Goal: Check status: Check status

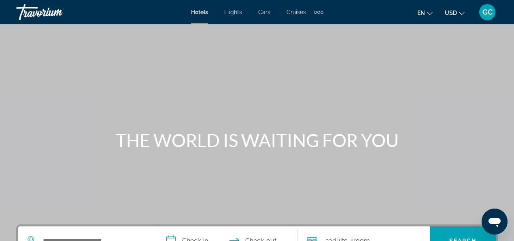
click at [488, 11] on span "GC" at bounding box center [488, 12] width 10 height 8
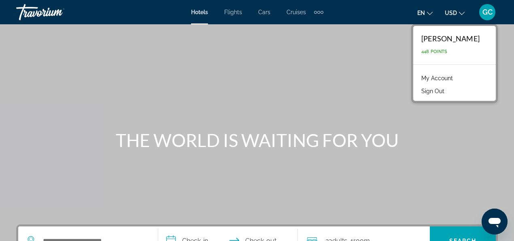
click at [418, 78] on link "My Account" at bounding box center [438, 78] width 40 height 11
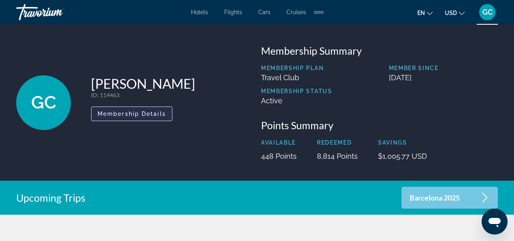
click at [139, 114] on span "Membership Details" at bounding box center [132, 114] width 68 height 6
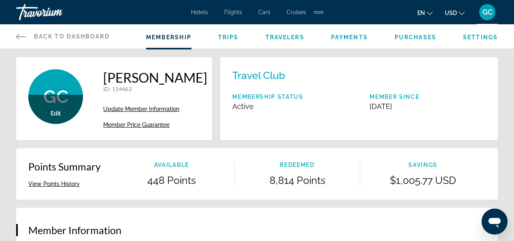
click at [233, 36] on span "Trips" at bounding box center [228, 37] width 21 height 6
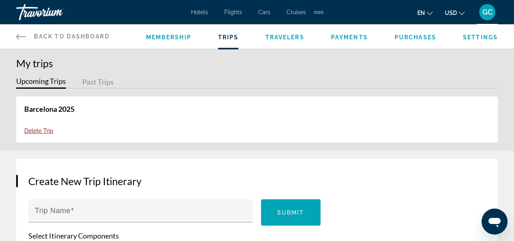
click at [416, 37] on span "Purchases" at bounding box center [416, 37] width 42 height 6
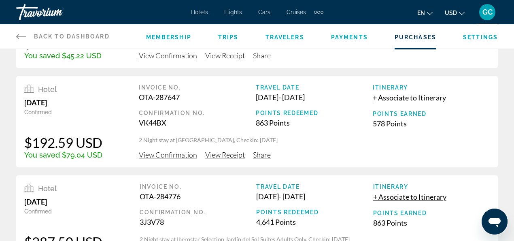
scroll to position [189, 0]
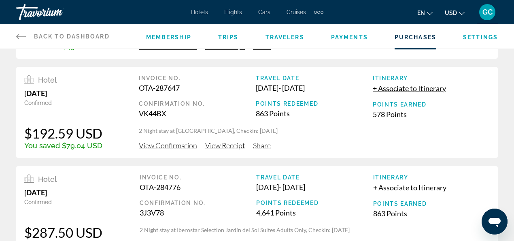
click at [182, 147] on span "View Confirmation" at bounding box center [168, 145] width 58 height 9
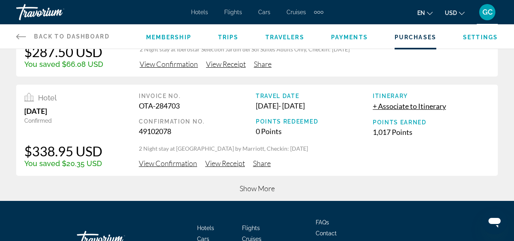
scroll to position [378, 0]
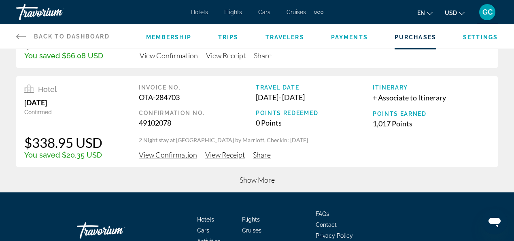
click at [257, 178] on span "Show More" at bounding box center [257, 179] width 35 height 9
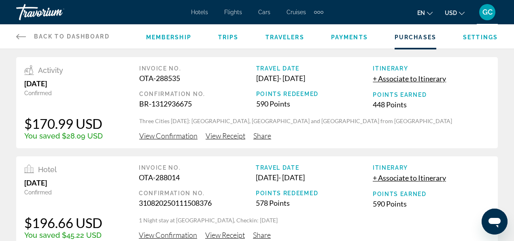
scroll to position [0, 0]
click at [21, 37] on icon "Main content" at bounding box center [21, 37] width 10 height 10
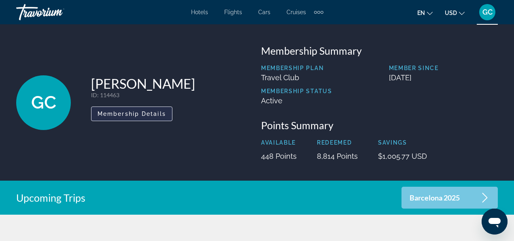
click at [141, 114] on span "Membership Details" at bounding box center [132, 114] width 68 height 6
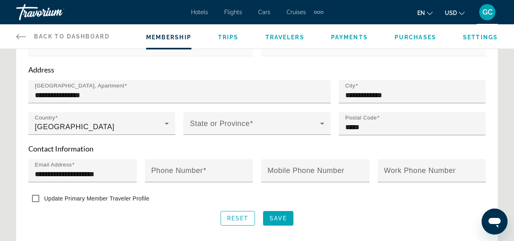
scroll to position [189, 0]
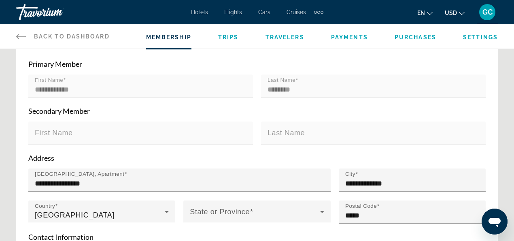
click at [230, 39] on span "Trips" at bounding box center [228, 37] width 21 height 6
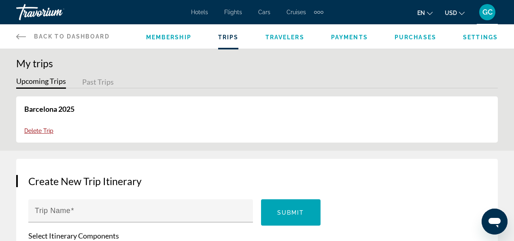
click at [411, 36] on span "Purchases" at bounding box center [416, 37] width 42 height 6
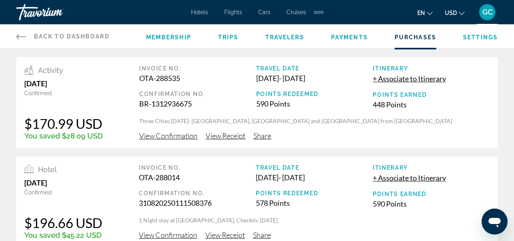
click at [173, 136] on span "View Confirmation" at bounding box center [168, 135] width 58 height 9
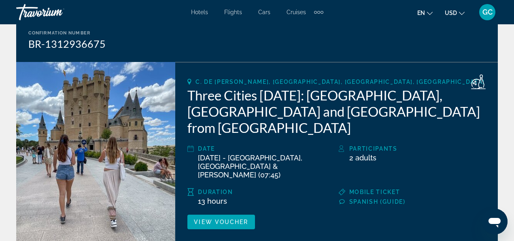
scroll to position [81, 0]
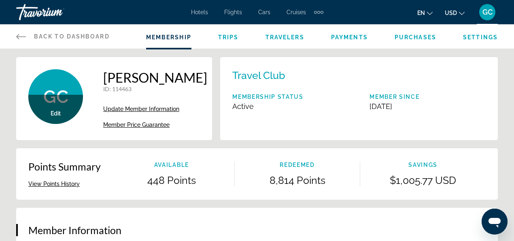
click at [403, 37] on span "Purchases" at bounding box center [416, 37] width 42 height 6
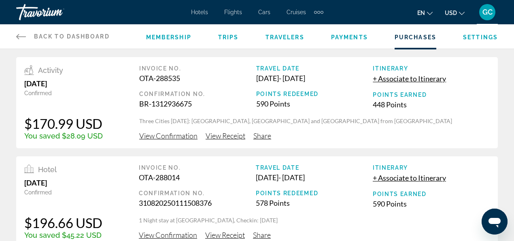
click at [18, 37] on icon "Main content" at bounding box center [21, 37] width 10 height 10
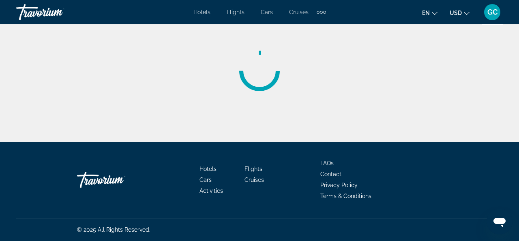
click at [18, 37] on div "Main content" at bounding box center [259, 71] width 519 height 142
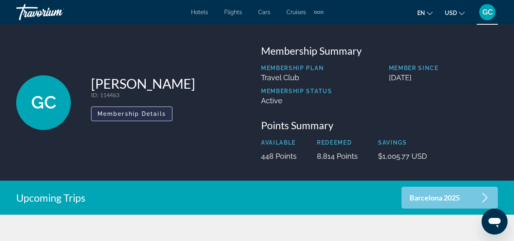
click at [139, 115] on span "Membership Details" at bounding box center [132, 114] width 68 height 6
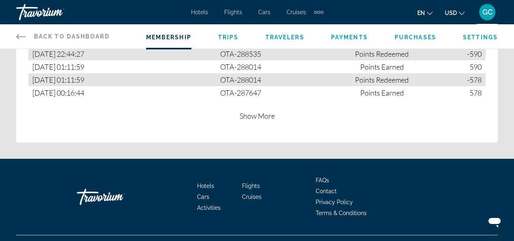
scroll to position [567, 0]
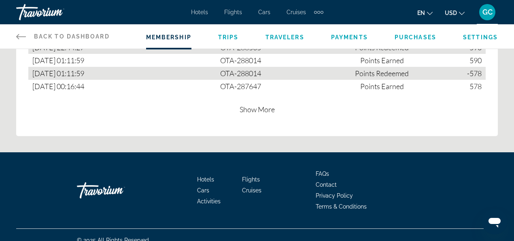
click at [252, 113] on span "Show More" at bounding box center [257, 109] width 35 height 9
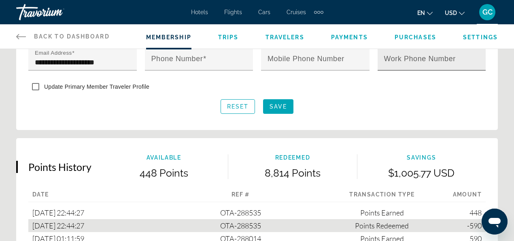
scroll to position [378, 0]
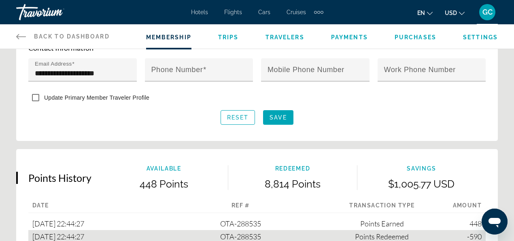
click at [418, 39] on span "Purchases" at bounding box center [416, 37] width 42 height 6
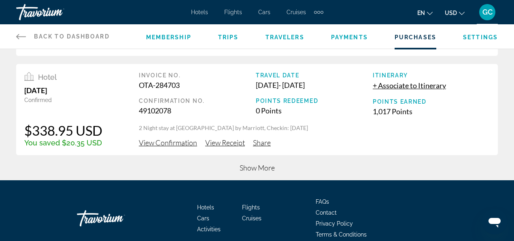
scroll to position [428, 0]
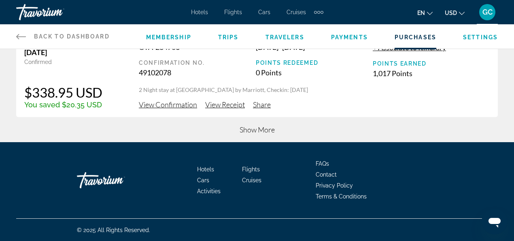
click at [242, 130] on span "Show More" at bounding box center [257, 129] width 35 height 9
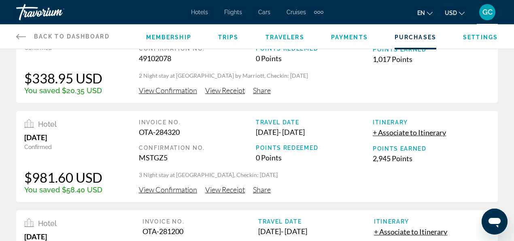
scroll to position [459, 0]
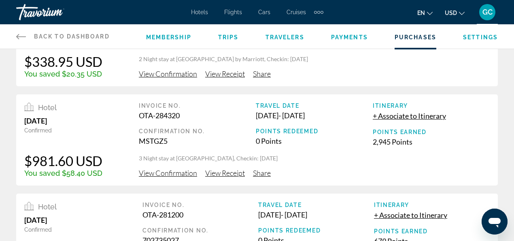
click at [171, 113] on div "OTA-284320" at bounding box center [197, 115] width 117 height 9
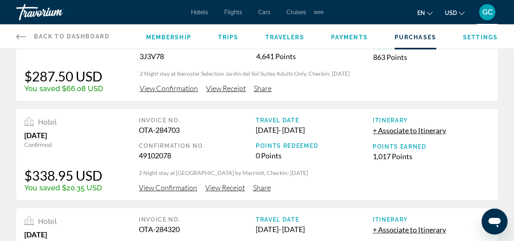
scroll to position [351, 0]
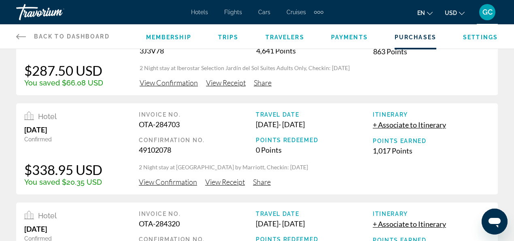
click at [159, 188] on div "Hotel July 15, 2025 Confirmed $338.95 USD You saved $20.35 USD Invoice No. OTA-…" at bounding box center [257, 148] width 482 height 91
click at [161, 183] on span "View Confirmation" at bounding box center [168, 181] width 58 height 9
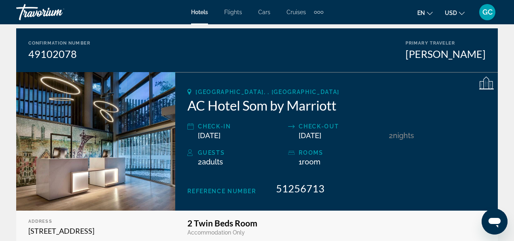
scroll to position [81, 0]
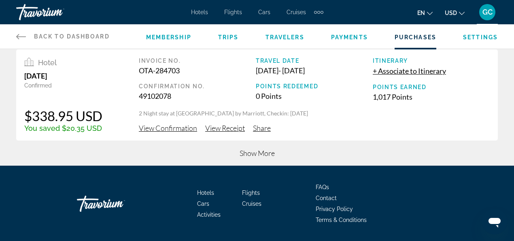
scroll to position [405, 0]
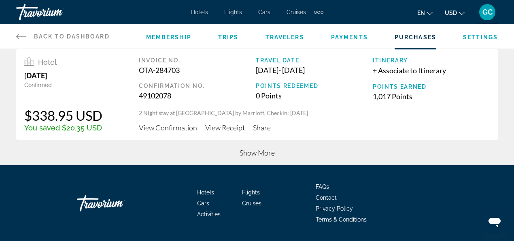
click at [254, 154] on span "Show More" at bounding box center [257, 152] width 35 height 9
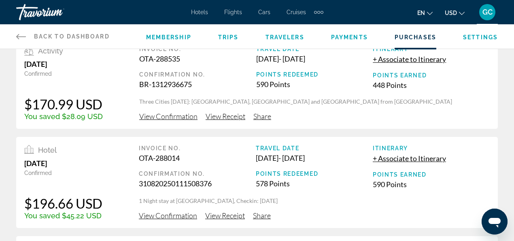
scroll to position [0, 0]
